Goal: Information Seeking & Learning: Understand process/instructions

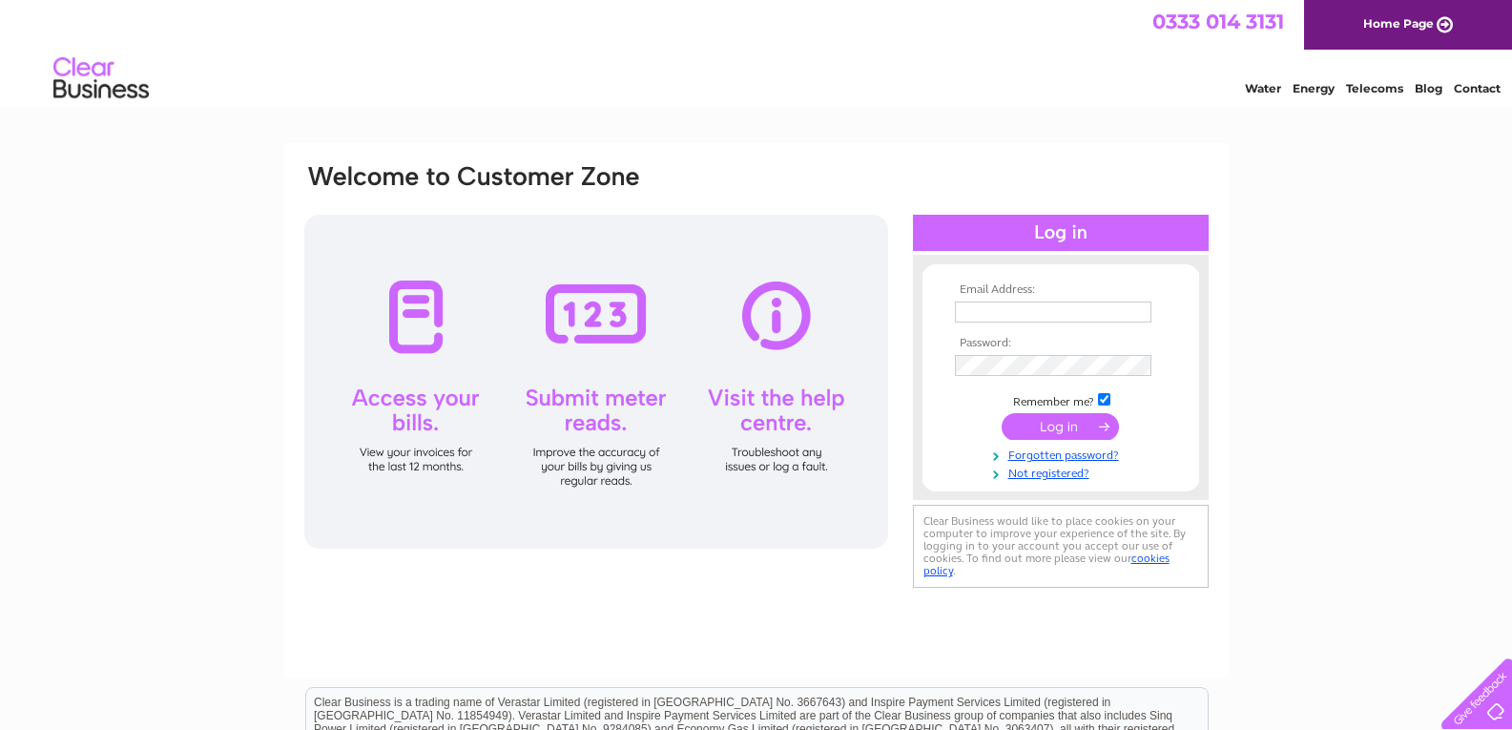
type input "lindaturner2210@gmail.com"
click at [1049, 420] on input "submit" at bounding box center [1060, 426] width 117 height 27
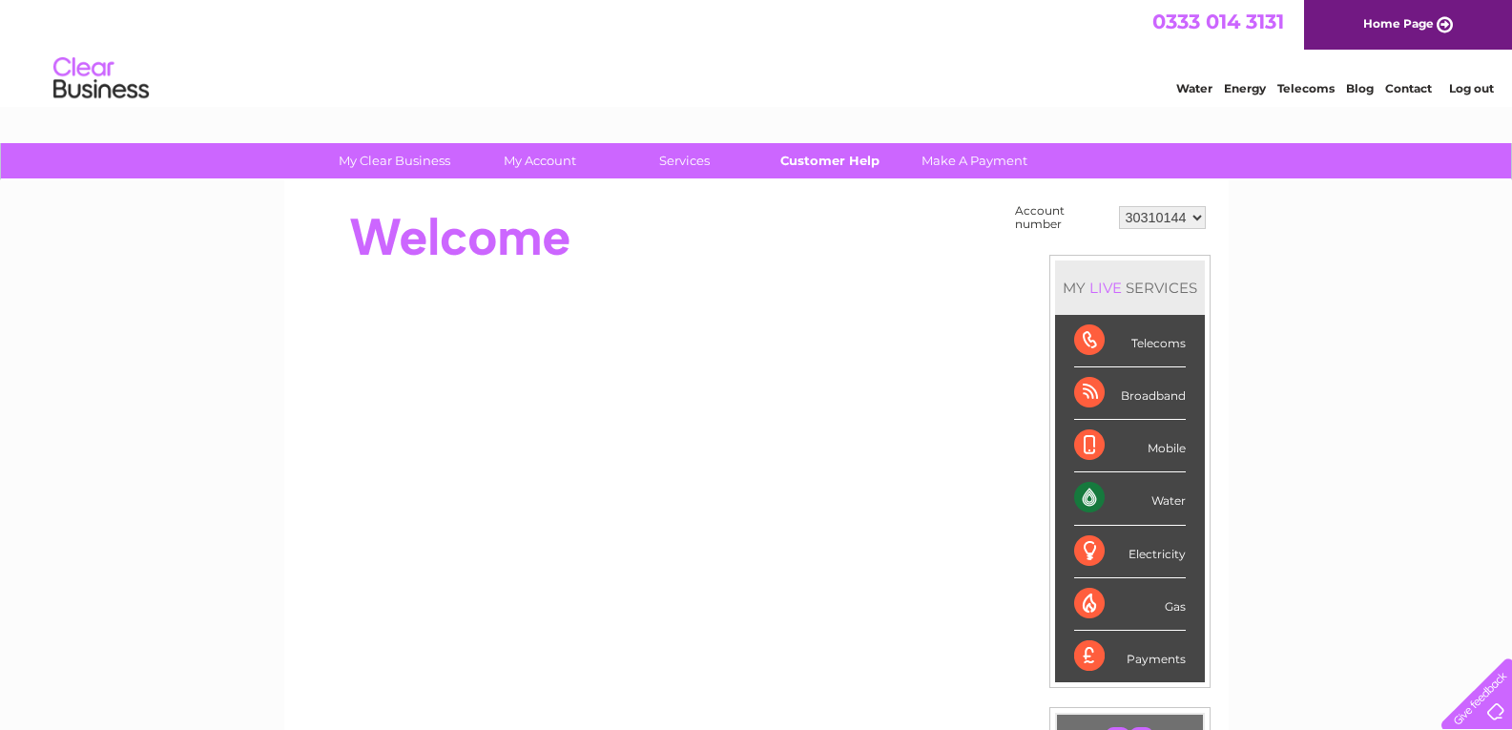
click at [832, 160] on link "Customer Help" at bounding box center [829, 160] width 157 height 35
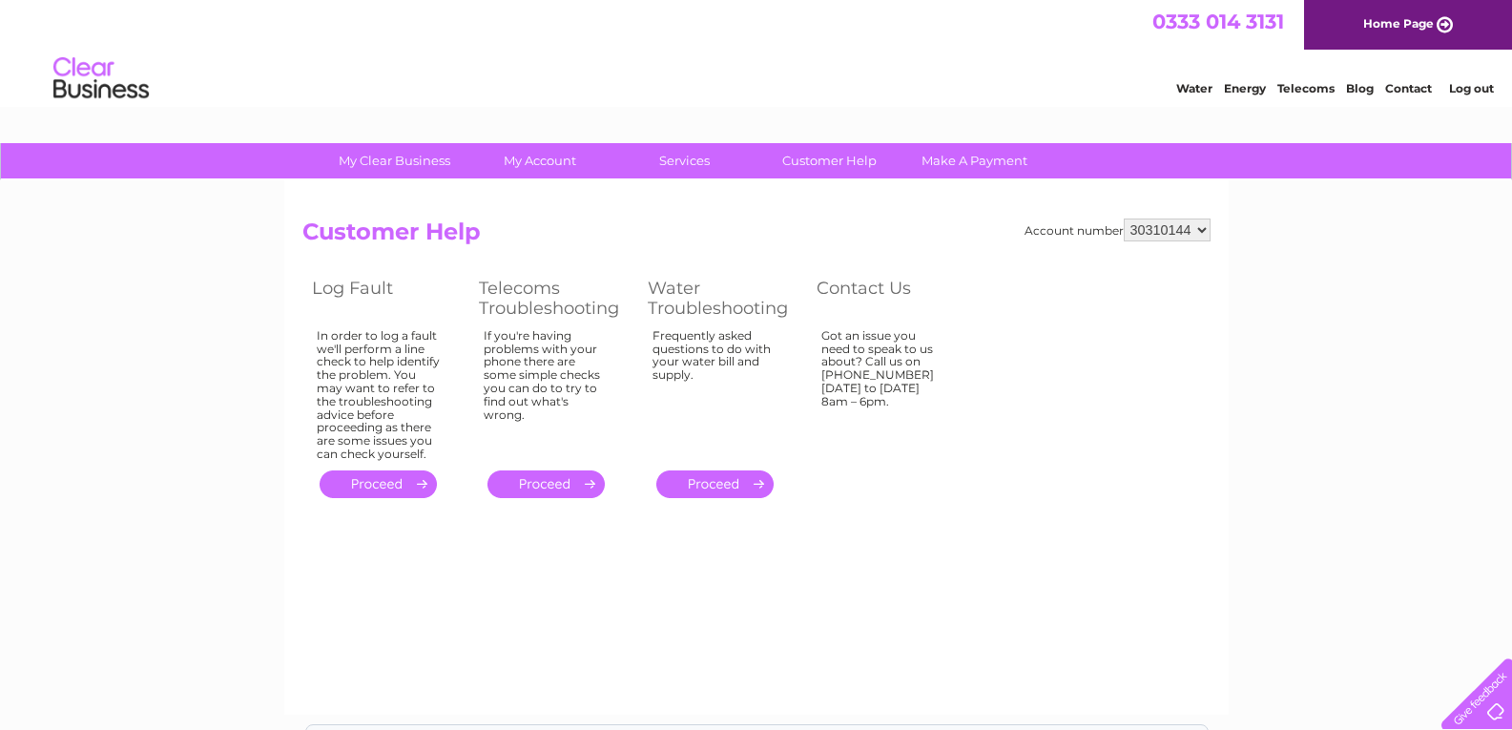
click at [709, 480] on link "." at bounding box center [715, 484] width 117 height 28
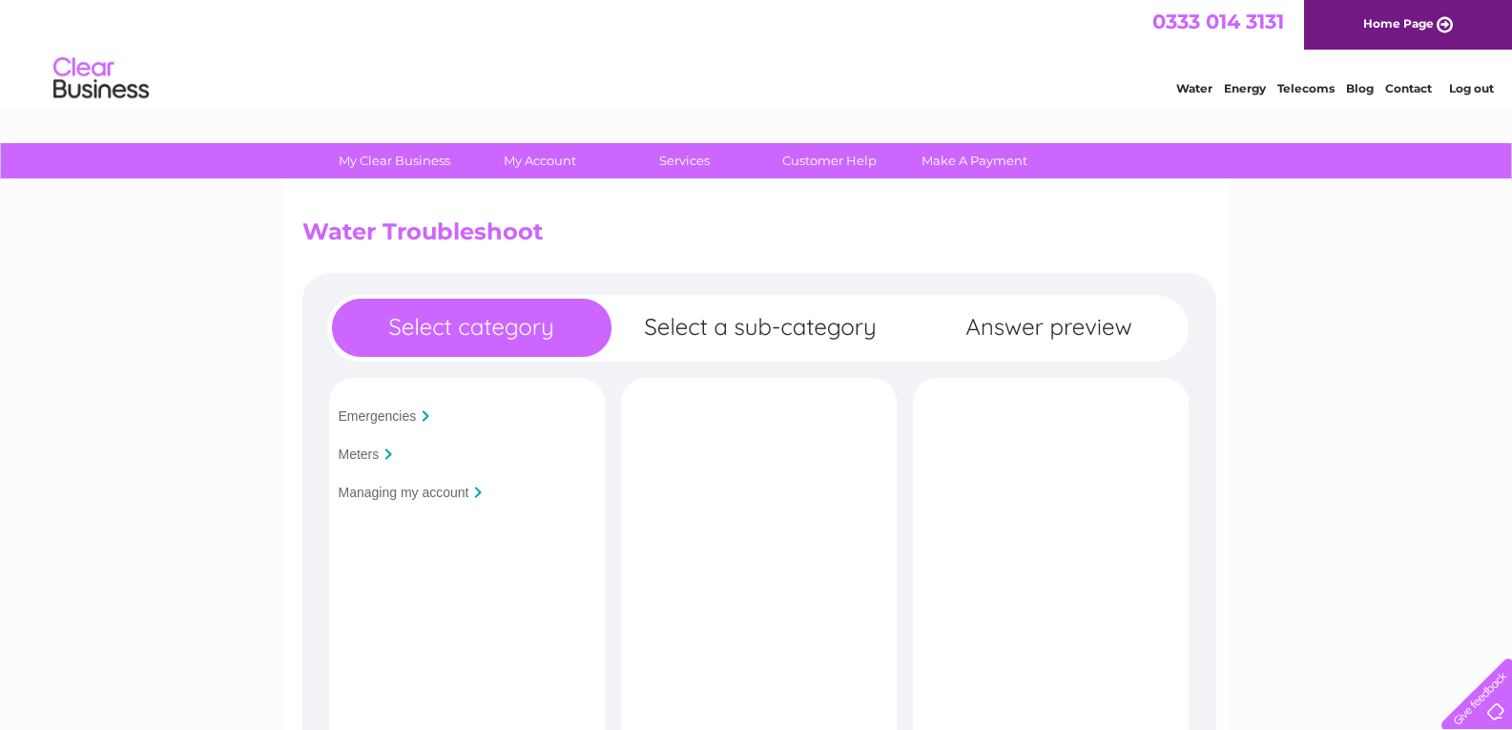
click at [391, 488] on input "Managing my account" at bounding box center [404, 492] width 131 height 15
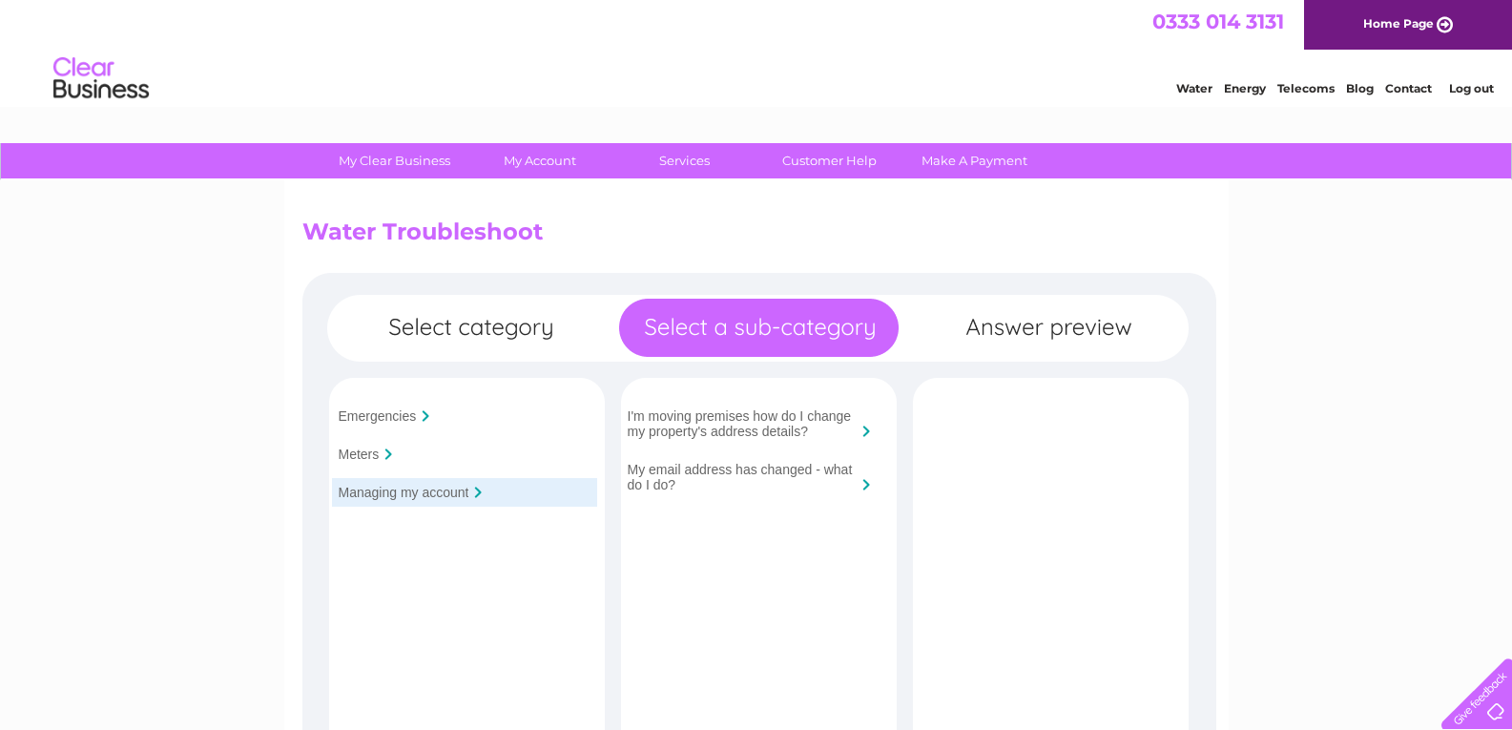
click at [628, 520] on div "Emergencies Meters Managing my account Is your premises flooded?" at bounding box center [759, 716] width 914 height 887
click at [718, 413] on input "I'm moving premises how do I change my property's address details?" at bounding box center [742, 423] width 229 height 31
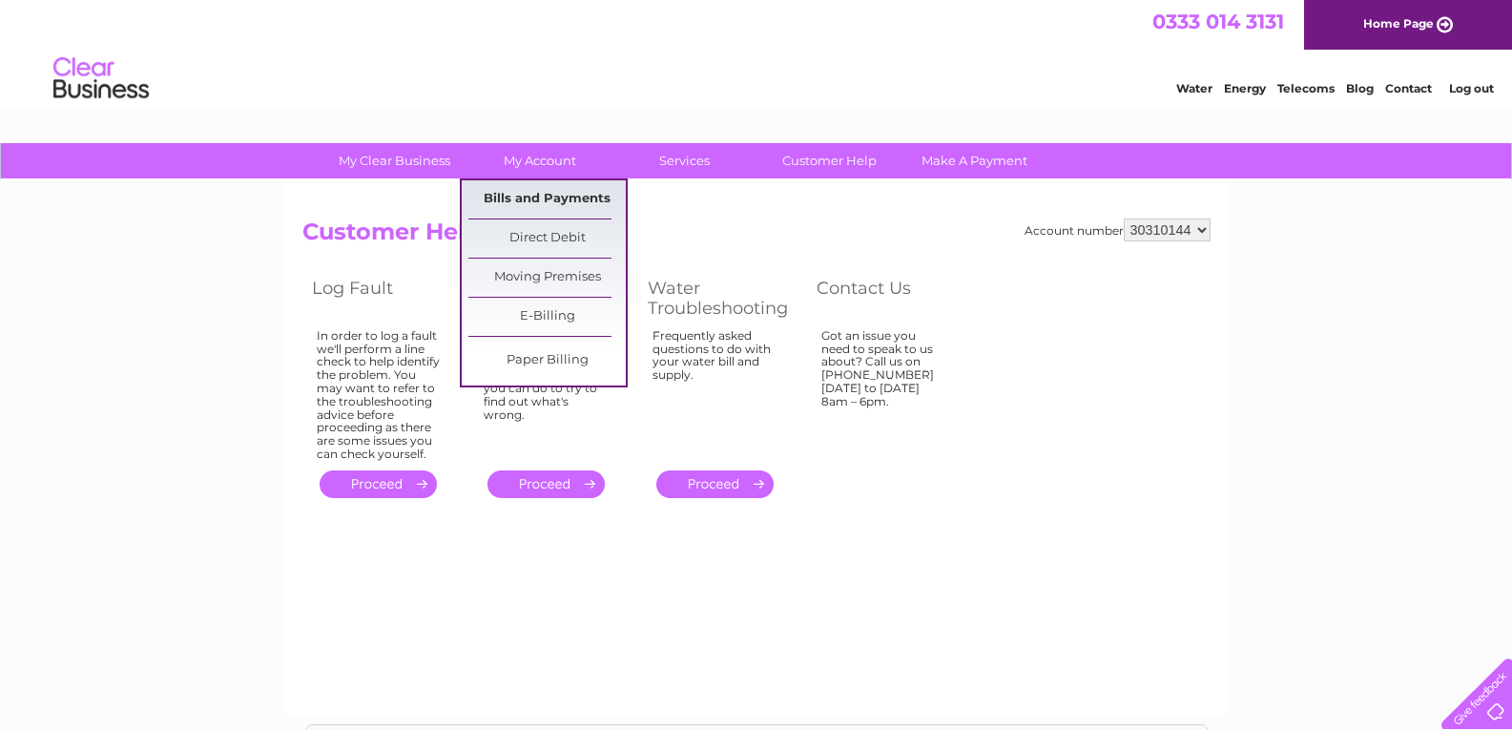
click at [548, 188] on link "Bills and Payments" at bounding box center [547, 199] width 157 height 38
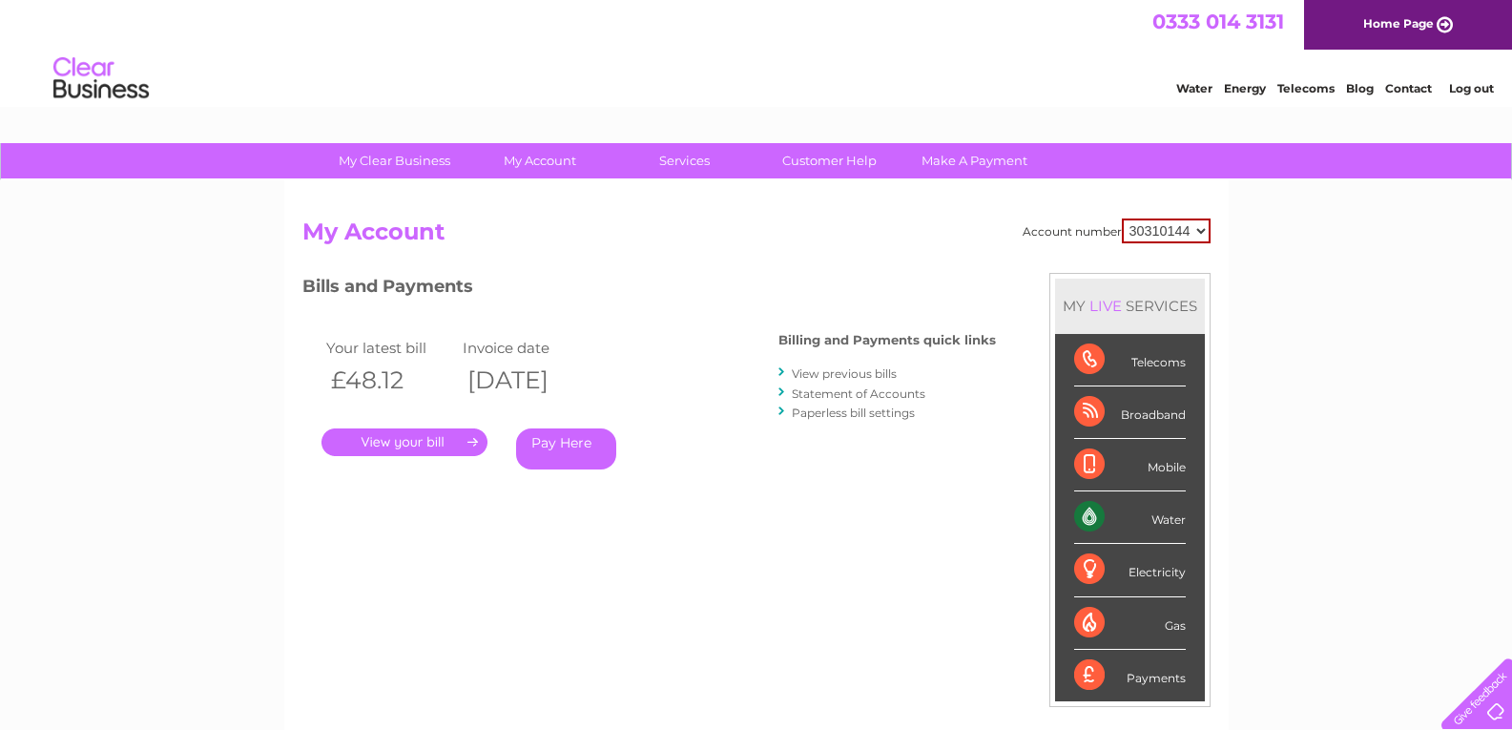
click at [397, 432] on link "." at bounding box center [405, 442] width 166 height 28
click at [404, 441] on link "." at bounding box center [405, 442] width 166 height 28
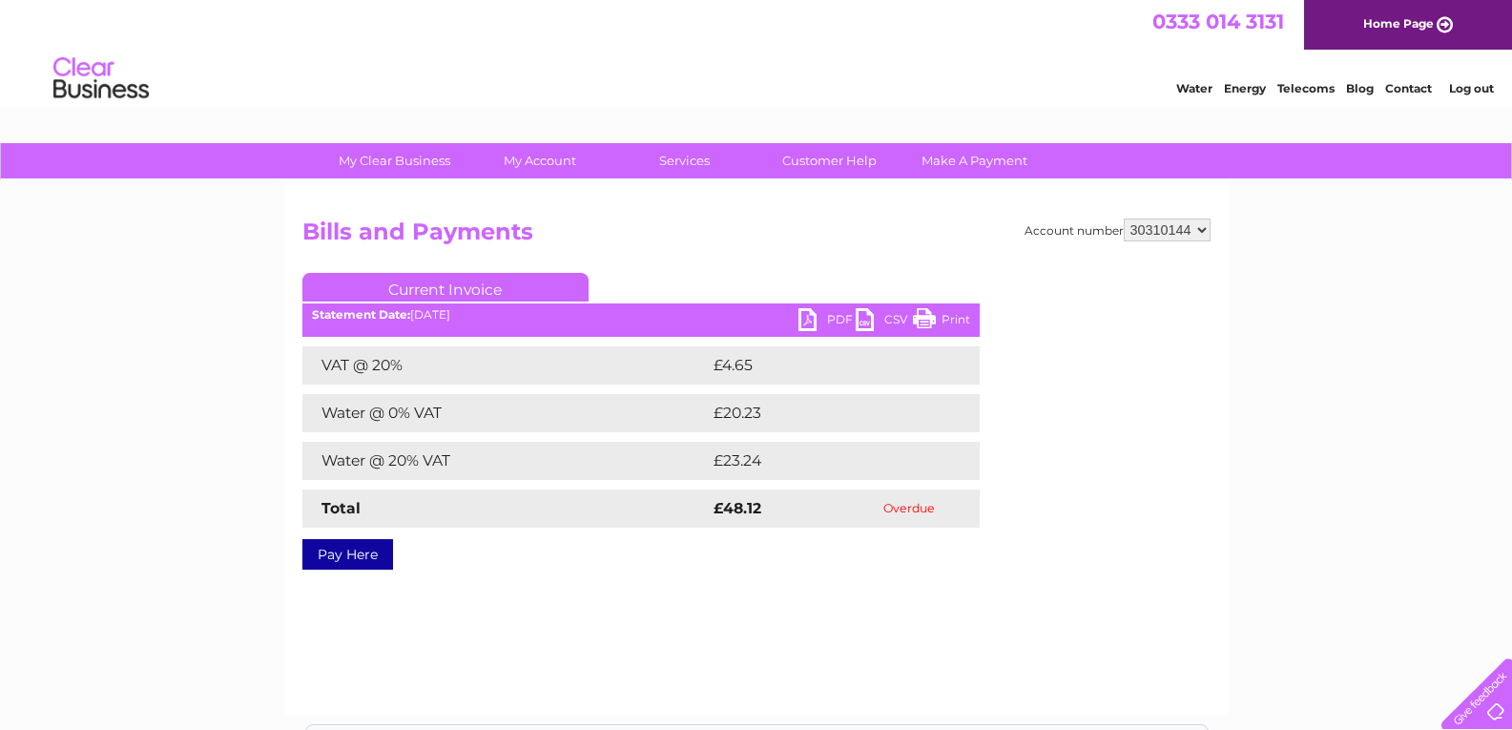
click at [801, 315] on link "PDF" at bounding box center [827, 322] width 57 height 28
click at [1475, 704] on div at bounding box center [1473, 690] width 78 height 78
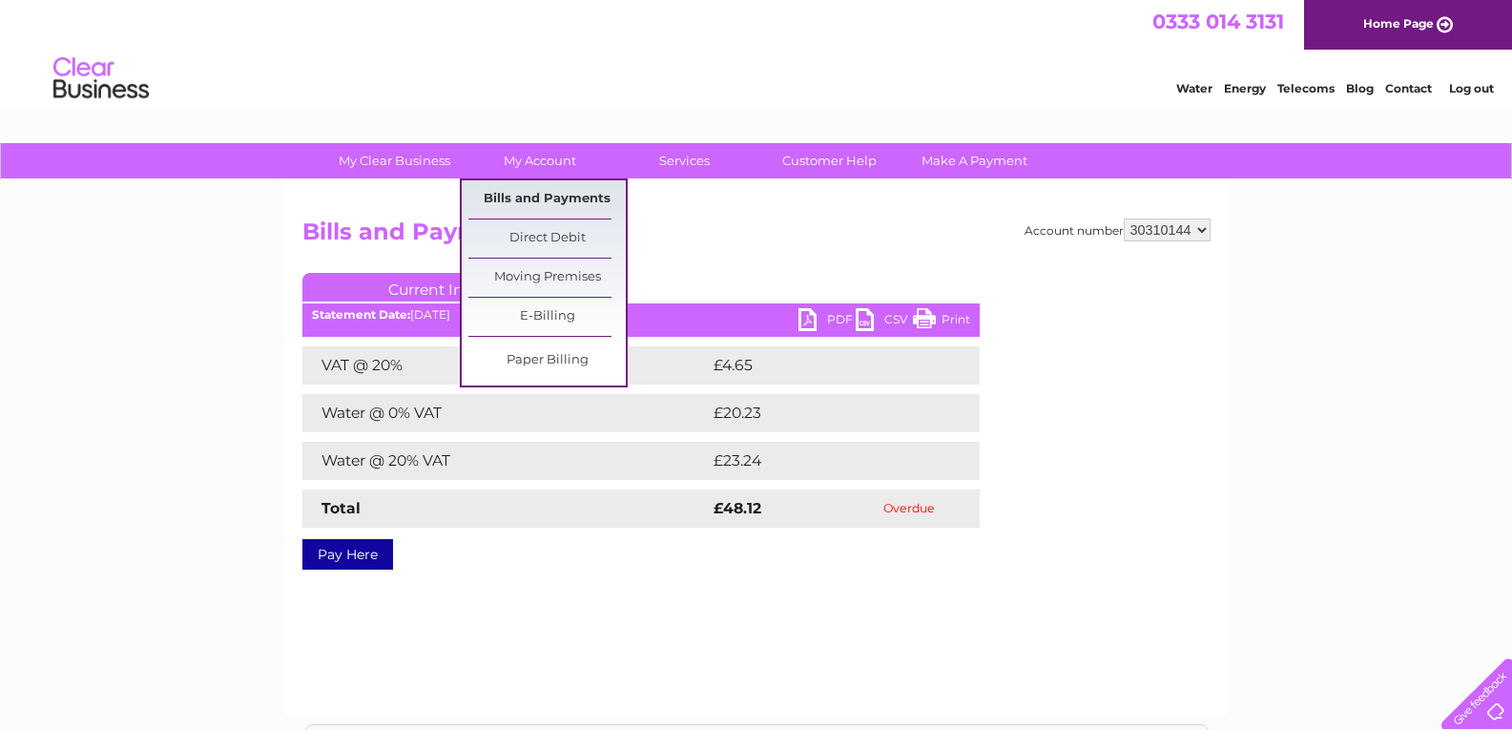
click at [553, 201] on link "Bills and Payments" at bounding box center [547, 199] width 157 height 38
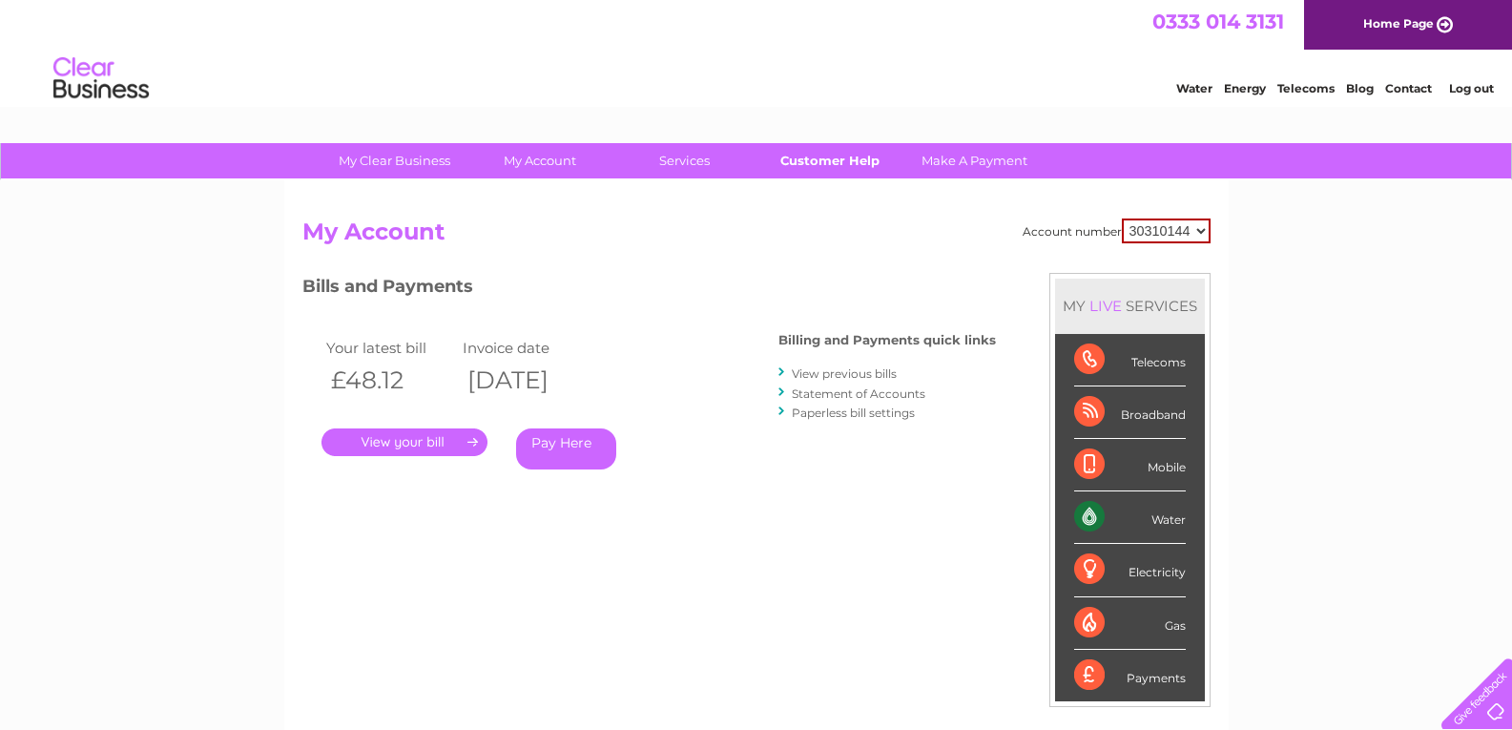
click at [834, 155] on link "Customer Help" at bounding box center [829, 160] width 157 height 35
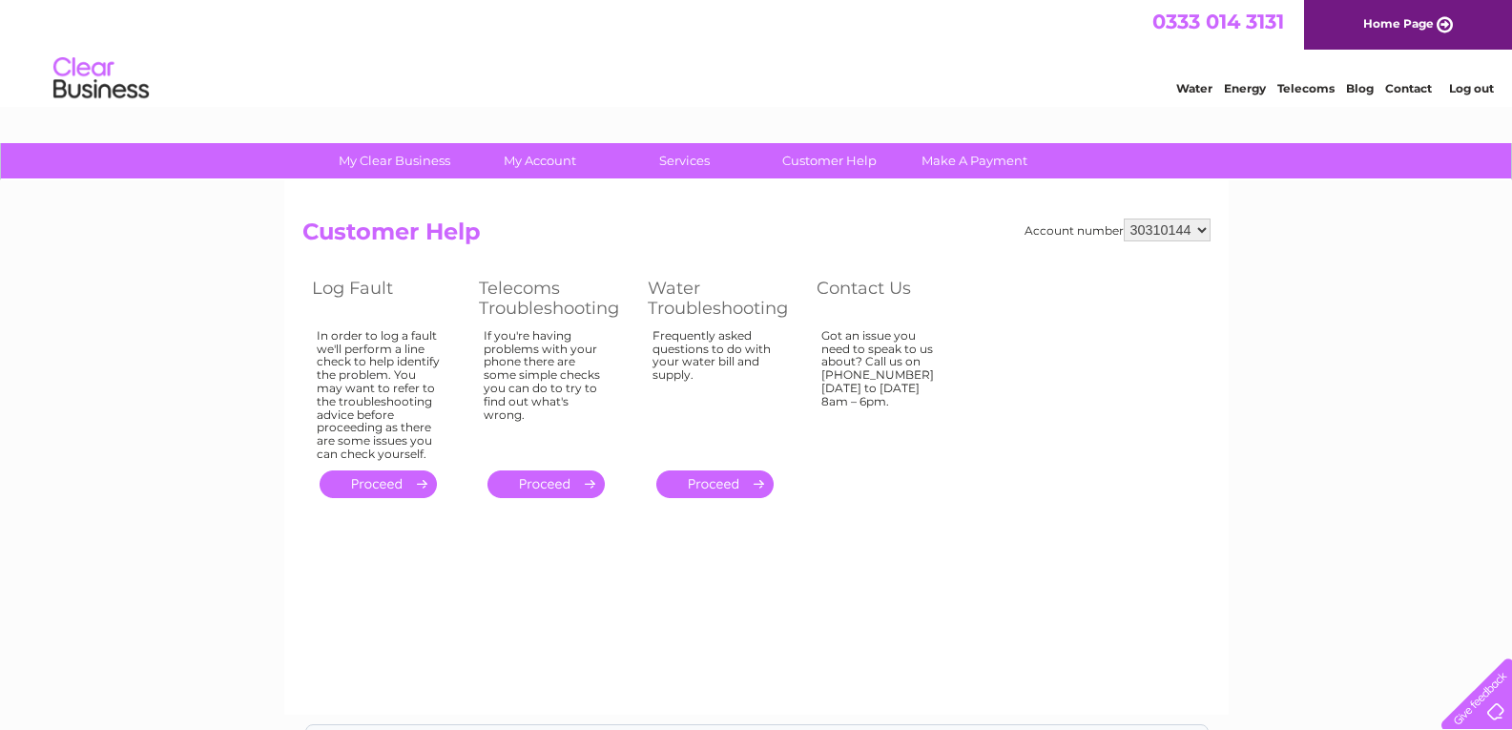
click at [726, 480] on link "." at bounding box center [715, 484] width 117 height 28
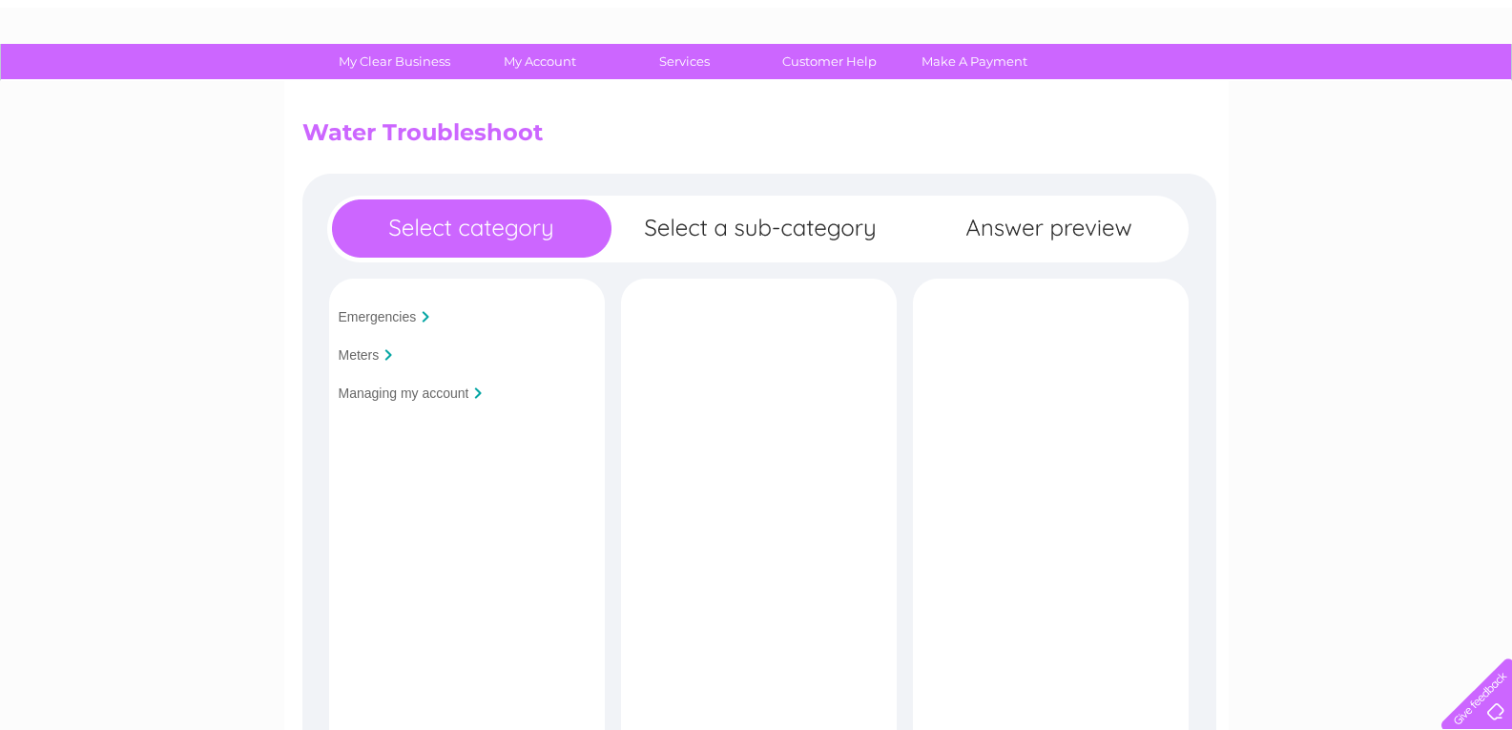
scroll to position [191, 0]
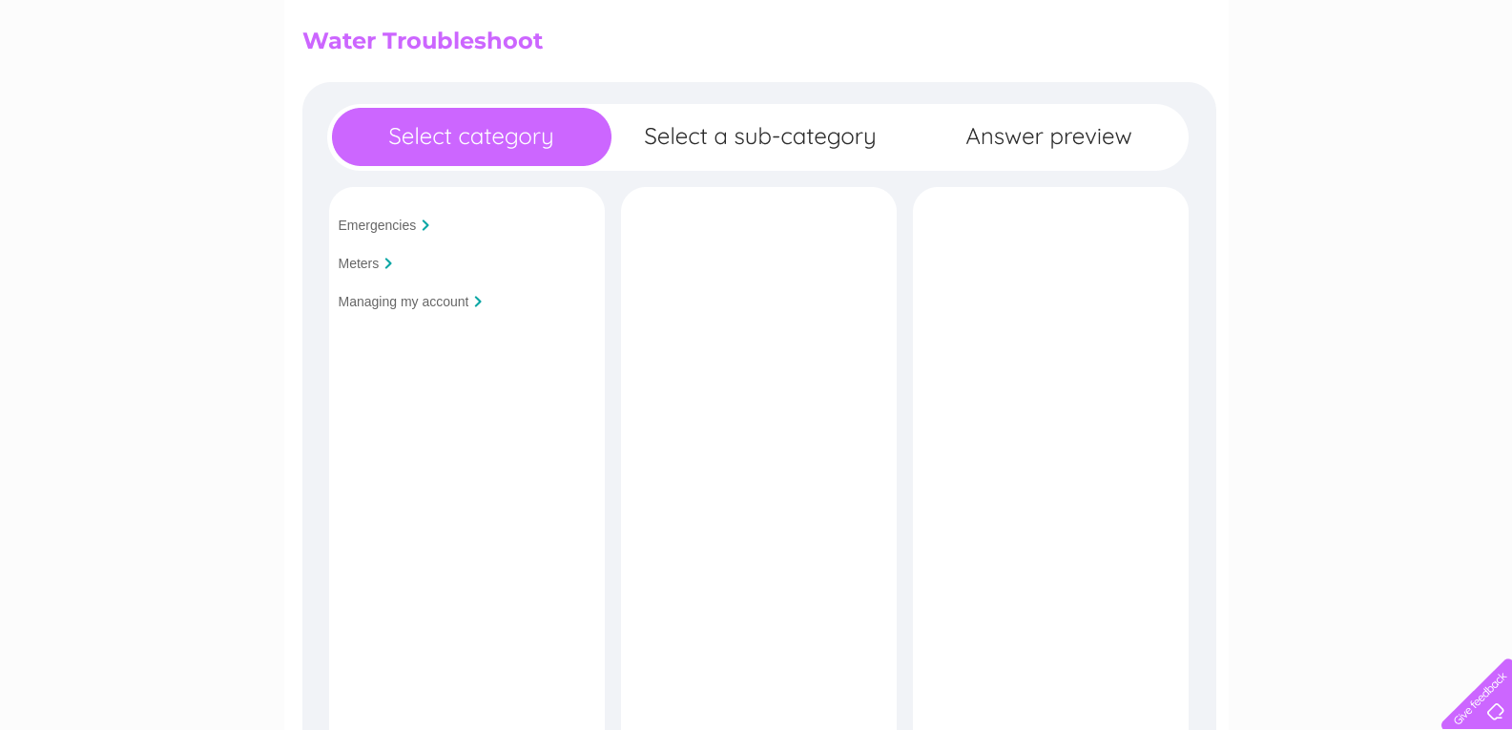
click at [451, 303] on input "Managing my account" at bounding box center [404, 301] width 131 height 15
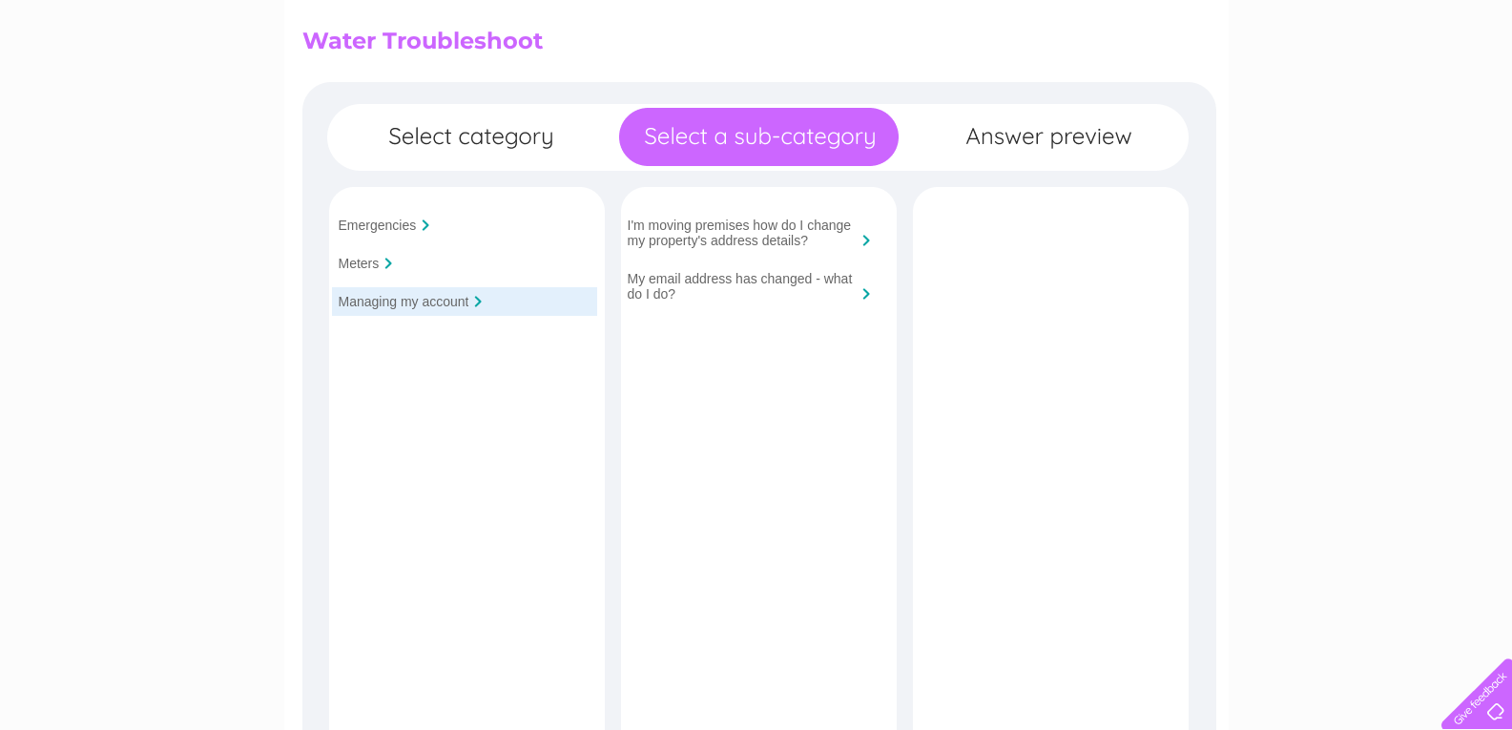
click at [700, 235] on input "I'm moving premises how do I change my property's address details?" at bounding box center [742, 233] width 229 height 31
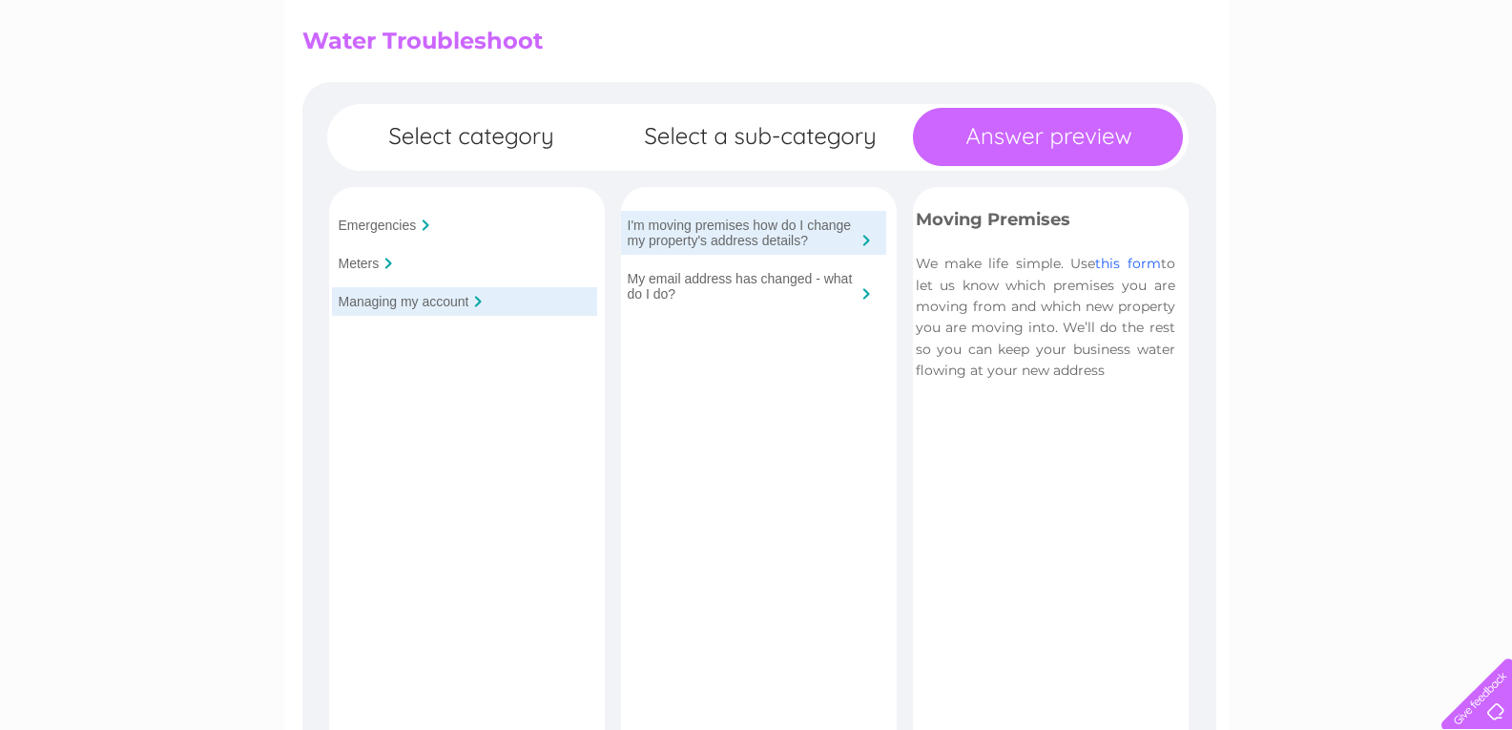
click at [1122, 260] on link "this form" at bounding box center [1127, 263] width 65 height 17
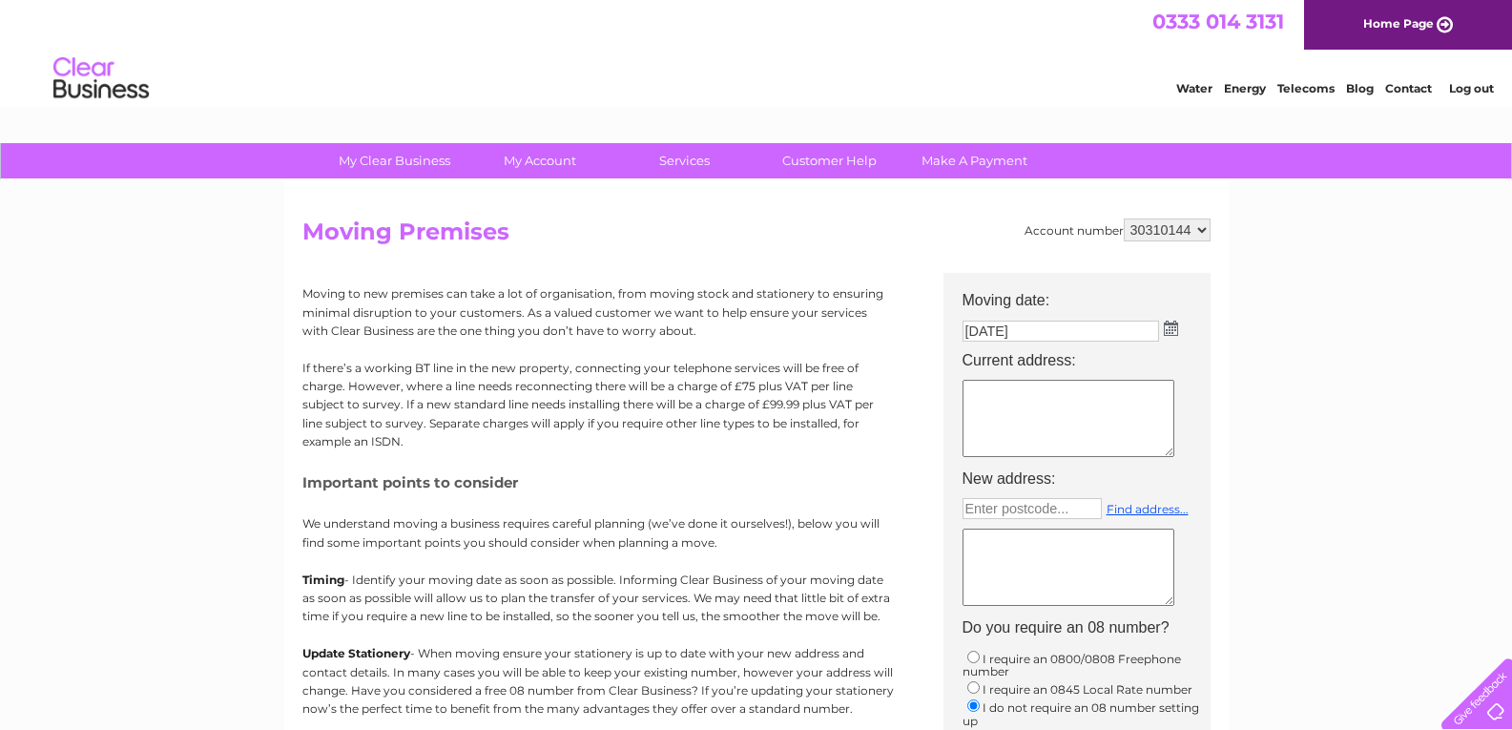
scroll to position [95, 0]
